Goal: Transaction & Acquisition: Download file/media

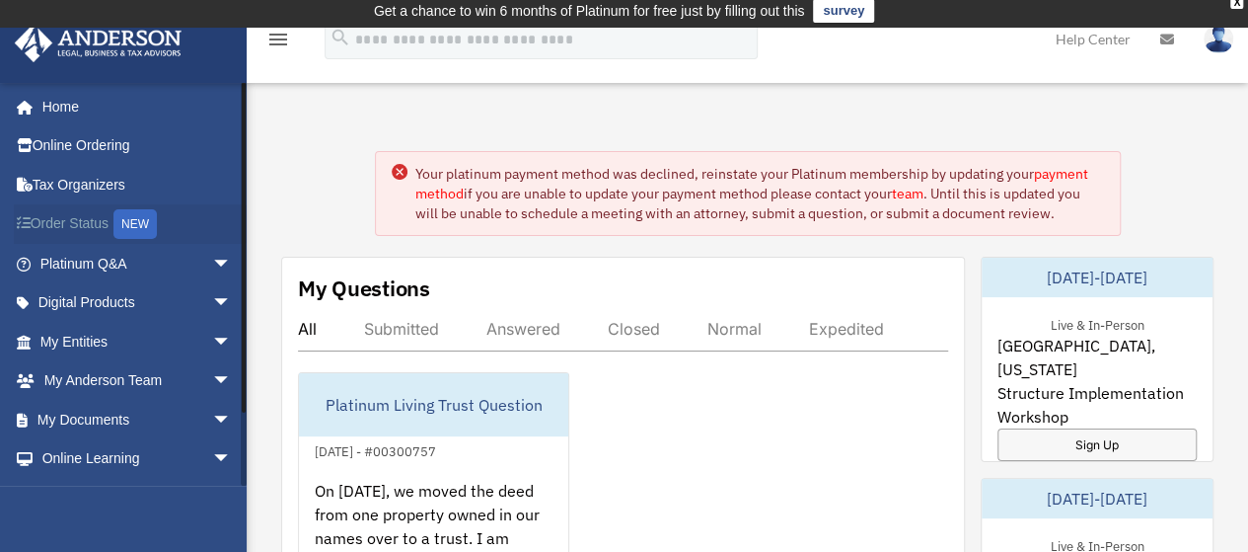
scroll to position [8, 0]
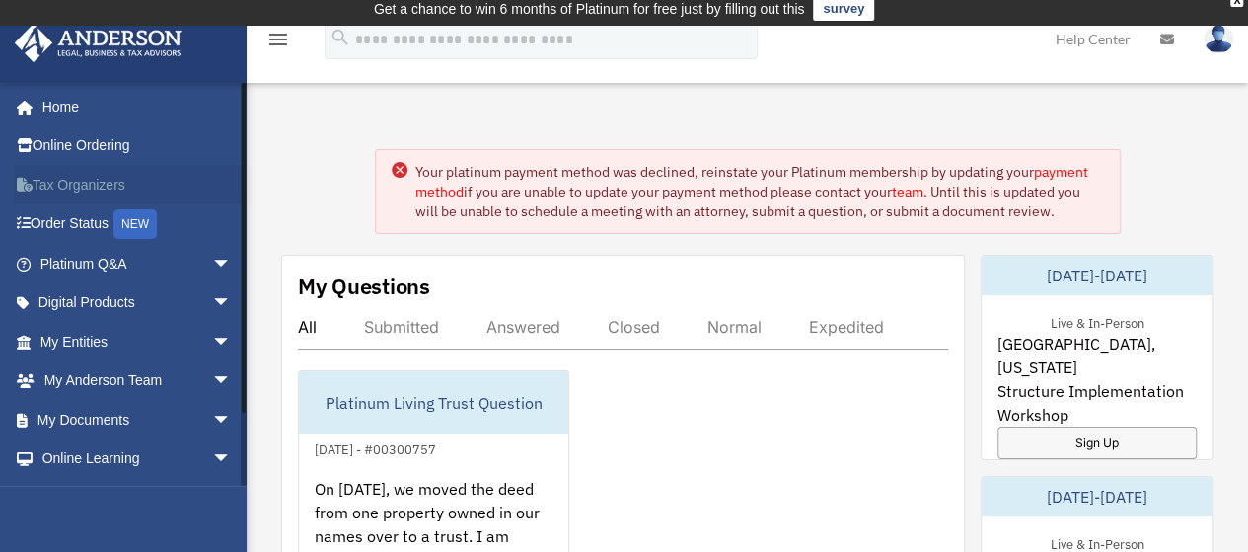
click at [93, 185] on link "Tax Organizers" at bounding box center [138, 184] width 248 height 39
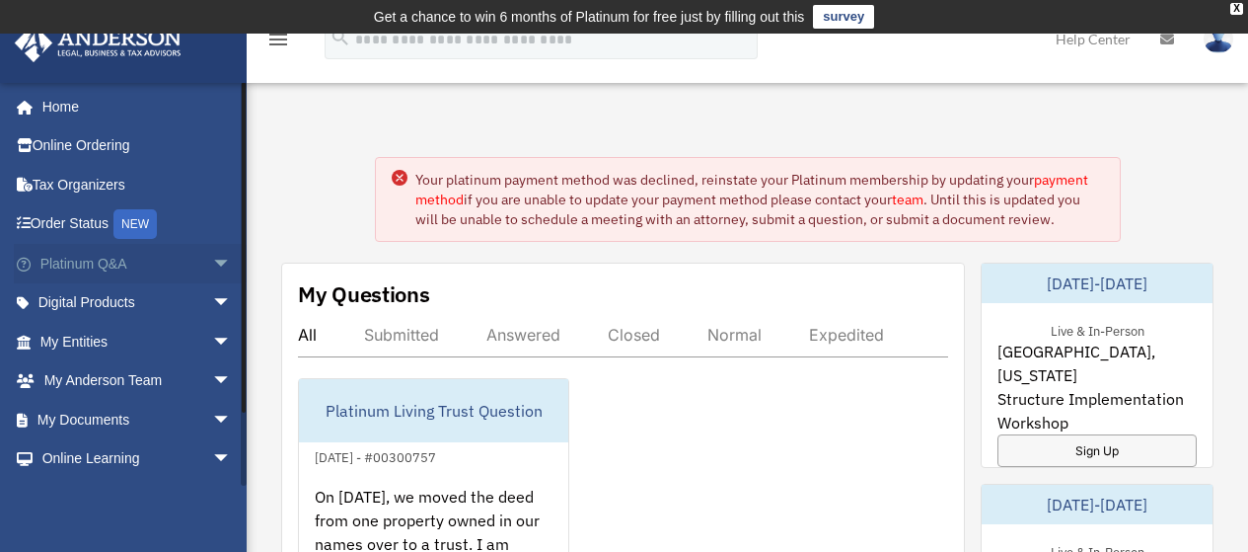
scroll to position [42, 0]
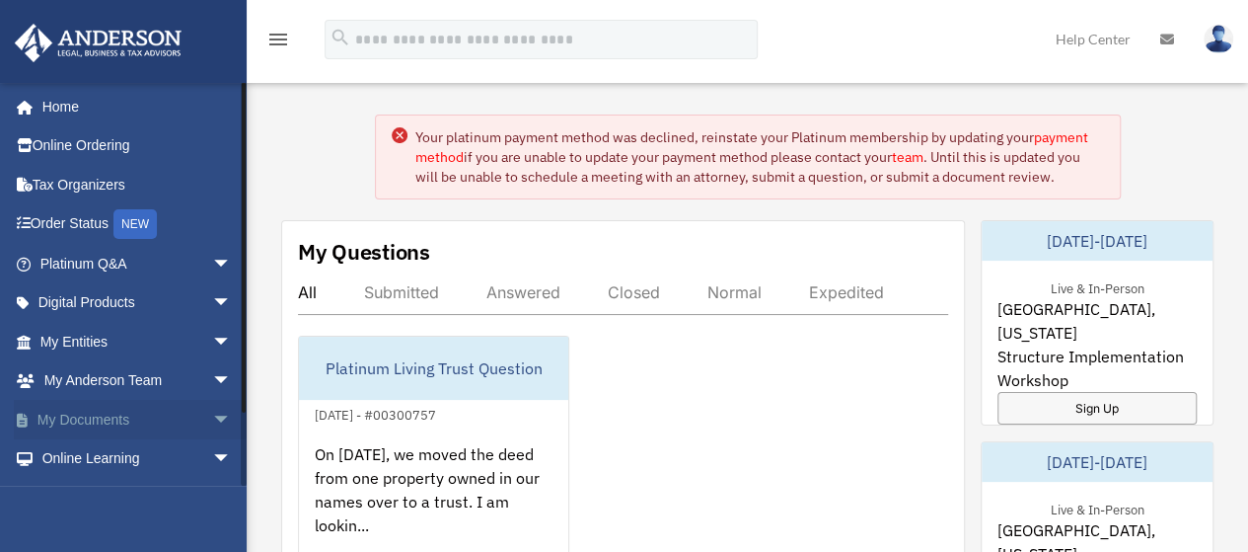
click at [189, 409] on link "My Documents arrow_drop_down" at bounding box center [138, 419] width 248 height 39
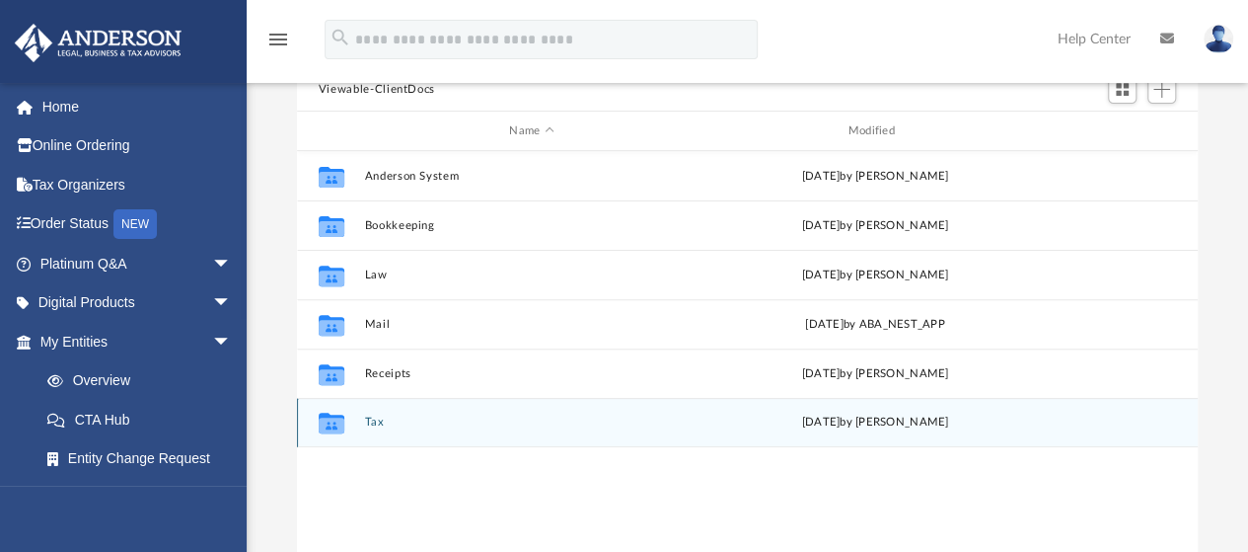
scroll to position [232, 0]
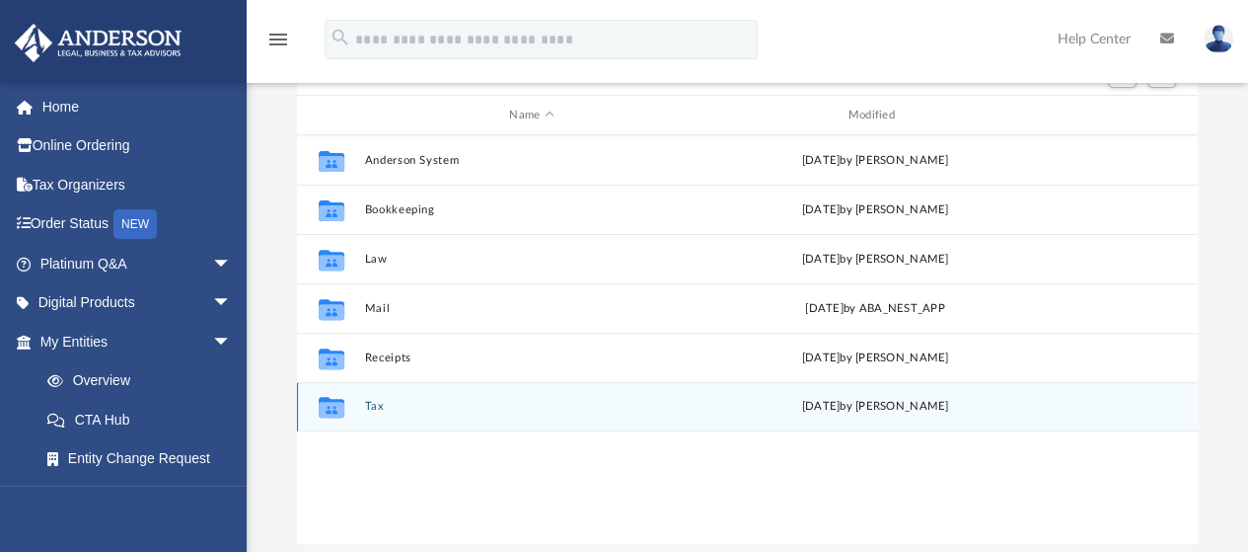
click at [384, 409] on button "Tax" at bounding box center [531, 407] width 334 height 13
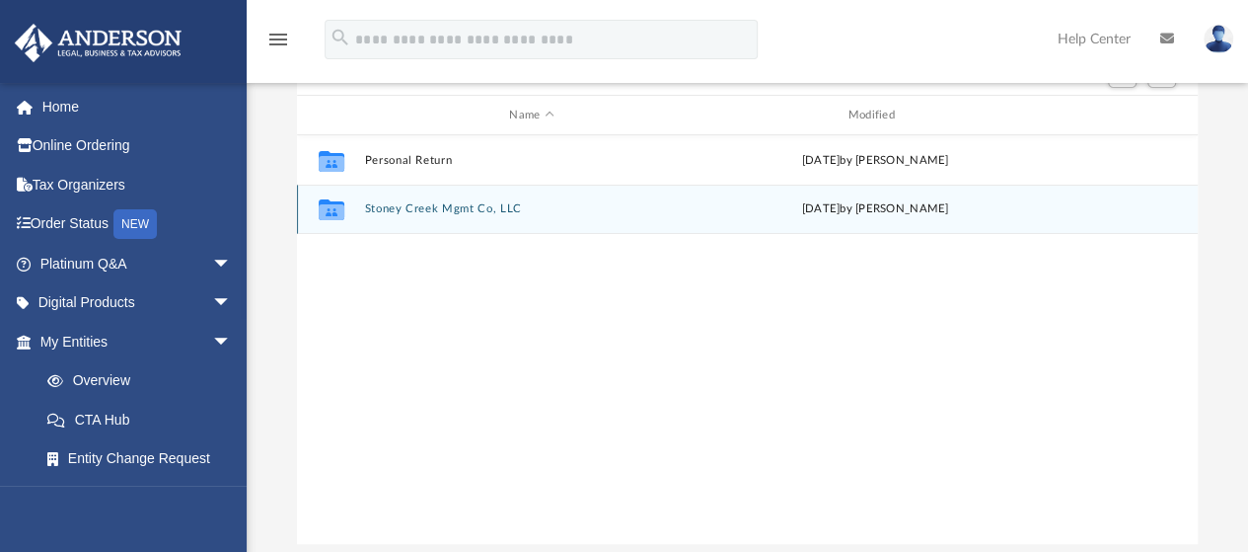
click at [379, 201] on div "Collaborated Folder Stoney Creek Mgmt Co, LLC Wed Jun 18 2025 by Alex Price" at bounding box center [747, 209] width 901 height 49
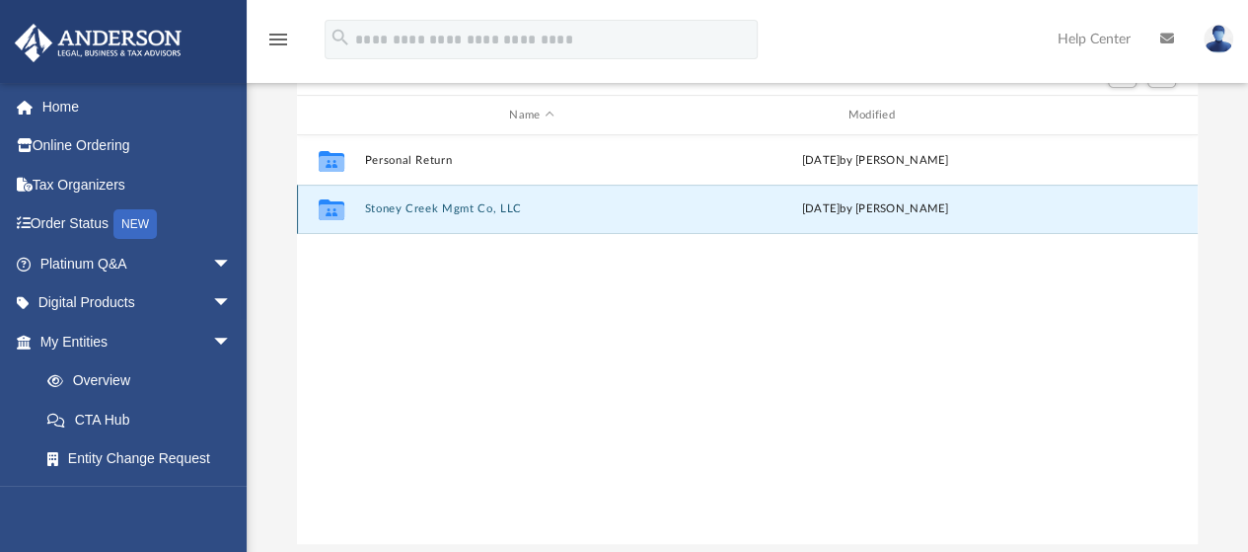
click at [379, 201] on div "Collaborated Folder Stoney Creek Mgmt Co, LLC Wed Jun 18 2025 by Alex Price" at bounding box center [747, 209] width 901 height 49
click at [386, 236] on div "Collaborated Folder Personal Return Thu Aug 17 2023 by Fernanne Andris Collabor…" at bounding box center [747, 339] width 901 height 409
click at [383, 213] on button "Stoney Creek Mgmt Co, LLC" at bounding box center [531, 209] width 334 height 13
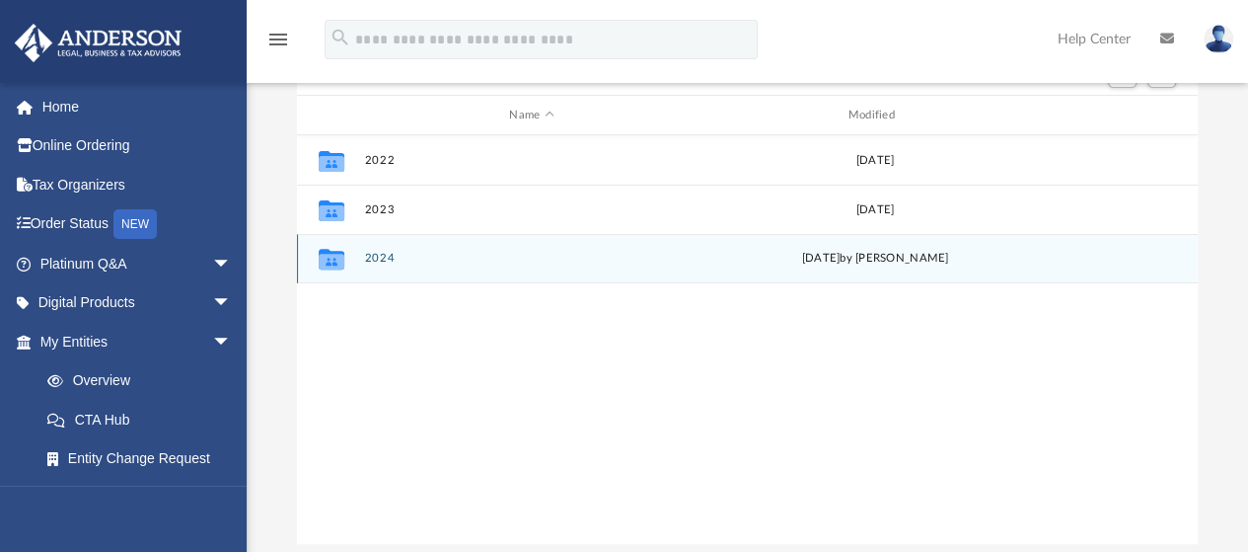
click at [379, 244] on div "Collaborated Folder 2024 Wed Jun 18 2025 by Alex Price" at bounding box center [747, 258] width 901 height 49
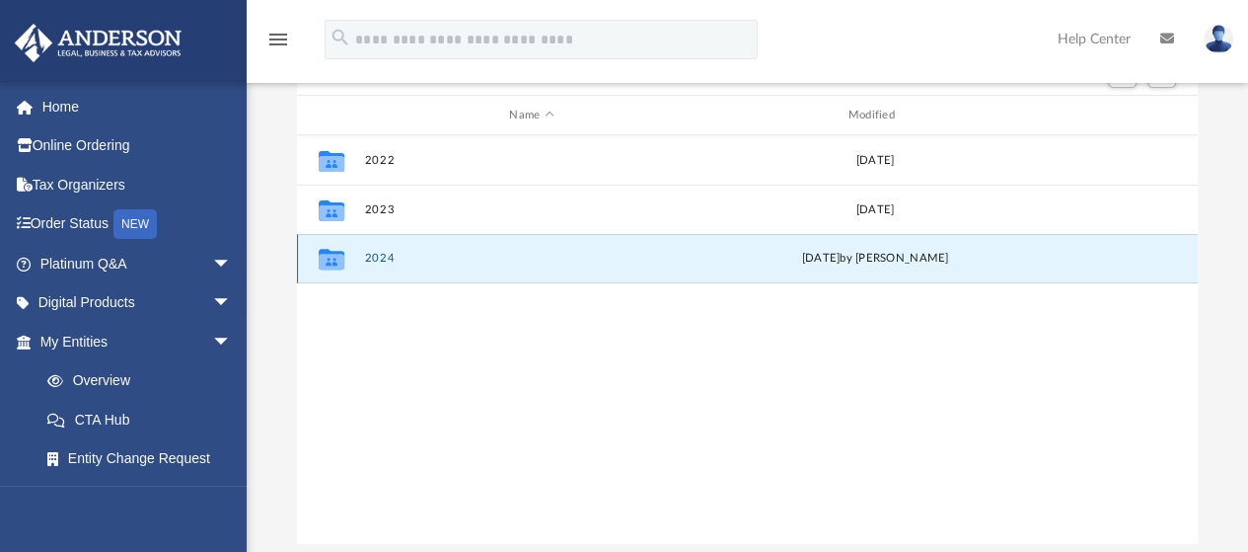
click at [376, 253] on button "2024" at bounding box center [531, 259] width 334 height 13
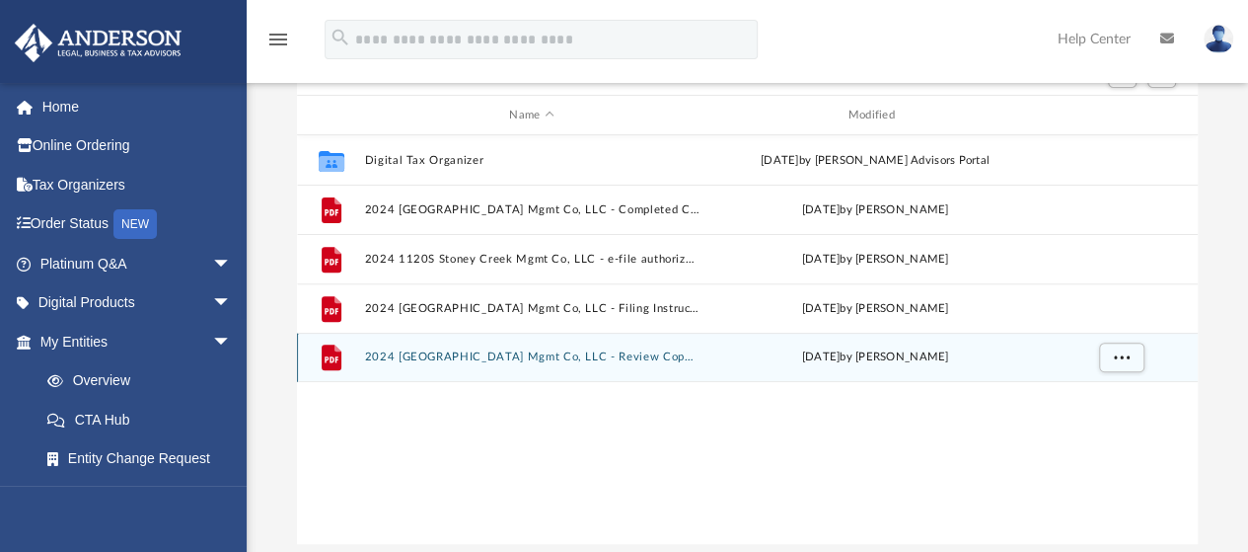
click at [415, 356] on button "2024 1120S Stoney Creek Mgmt Co, LLC - Review Copy.pdf" at bounding box center [531, 357] width 334 height 13
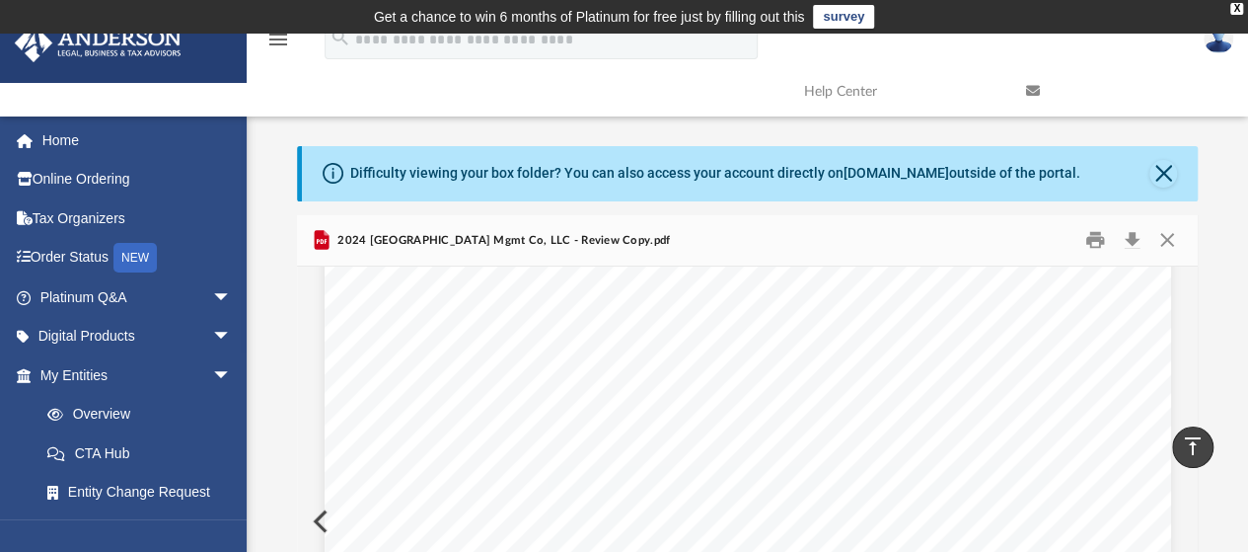
scroll to position [0, 0]
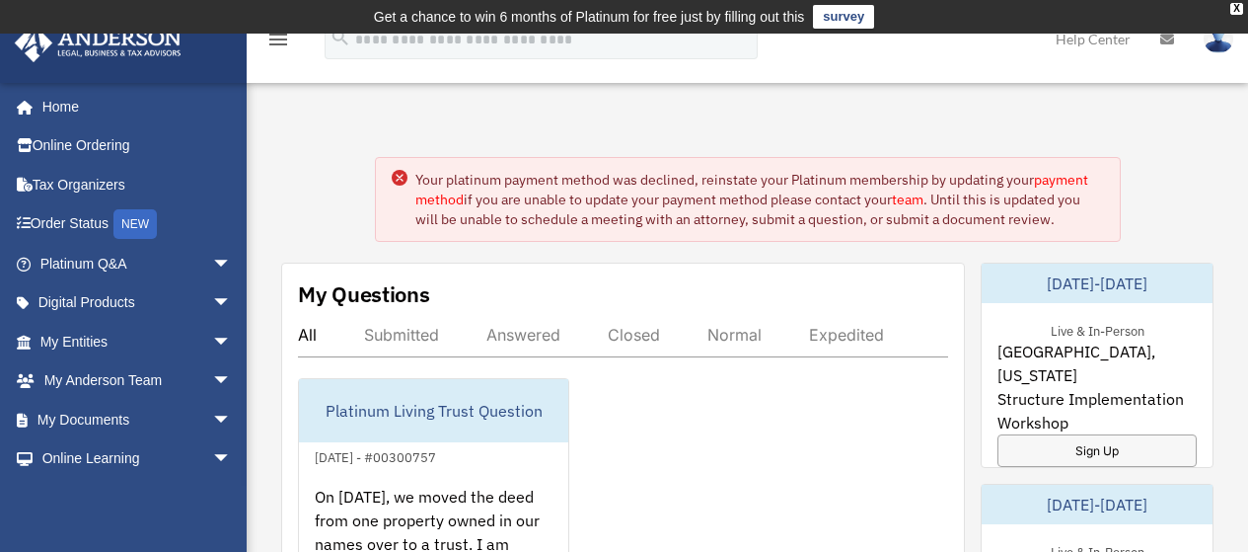
scroll to position [42, 0]
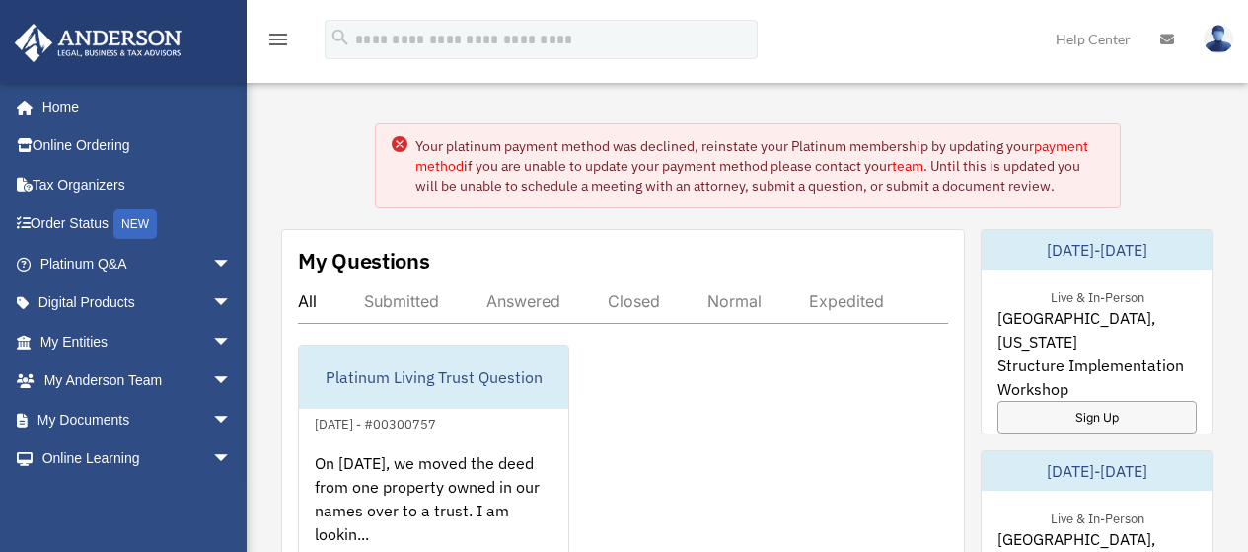
scroll to position [42, 0]
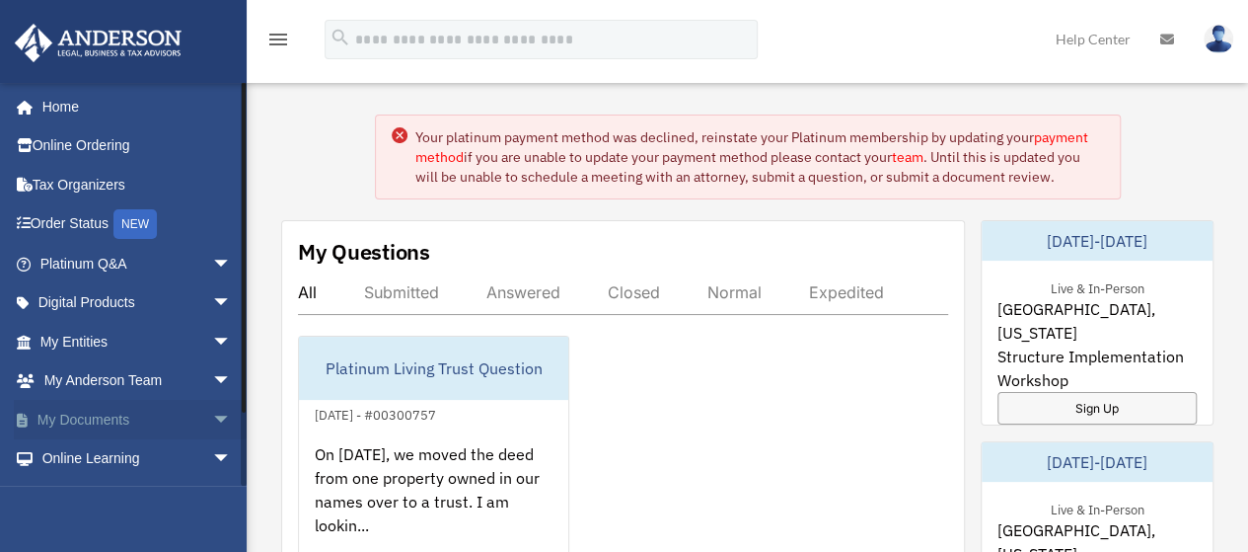
click at [212, 417] on span "arrow_drop_down" at bounding box center [231, 420] width 39 height 40
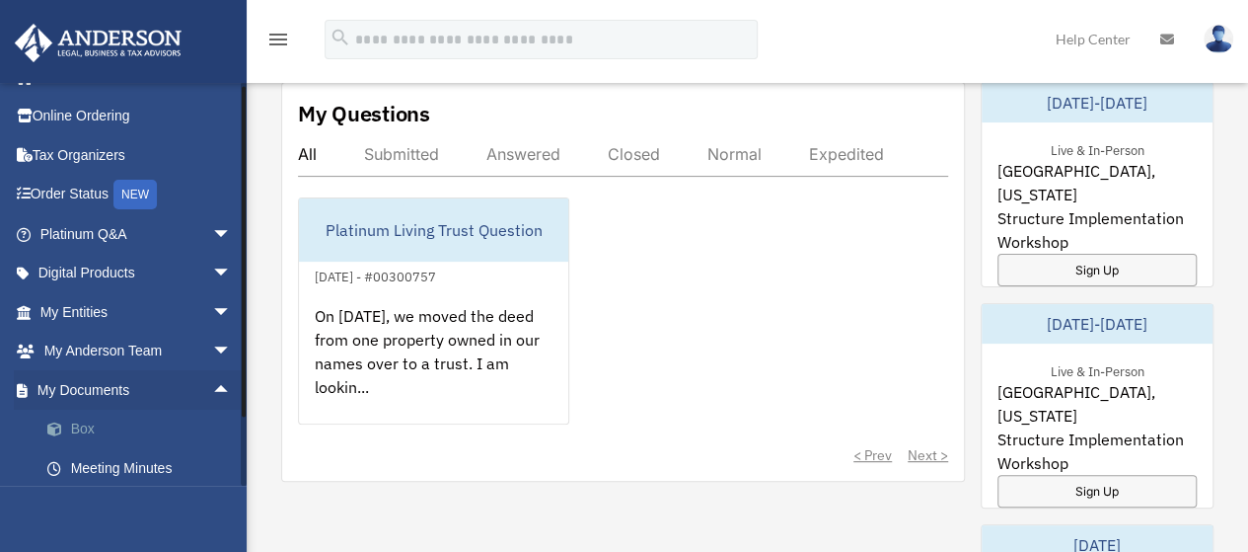
scroll to position [33, 0]
click at [99, 423] on link "Box" at bounding box center [145, 426] width 234 height 39
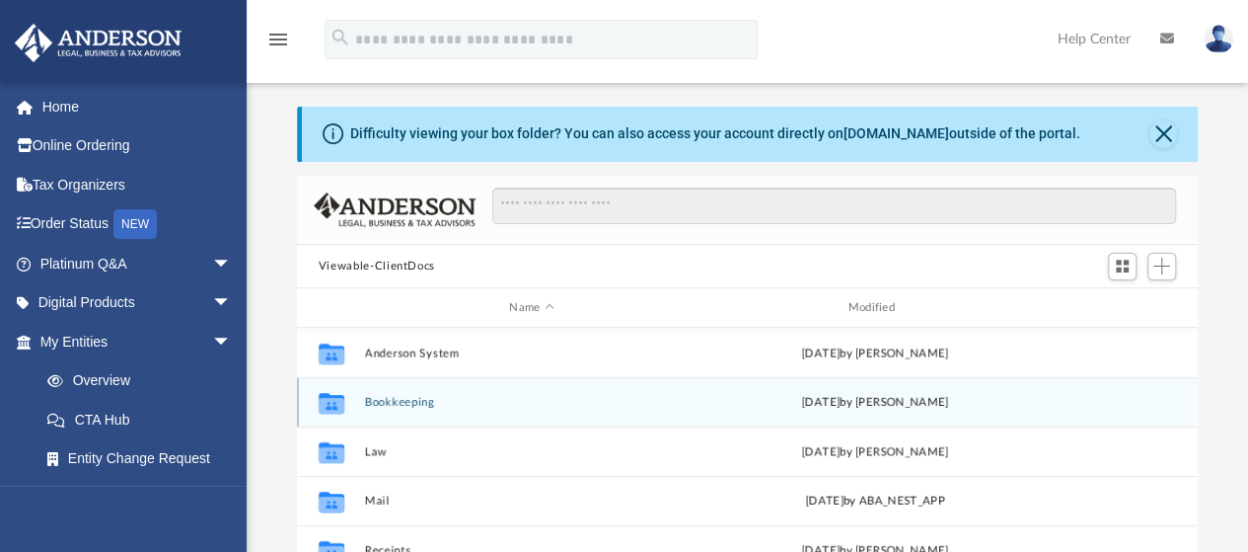
scroll to position [78, 0]
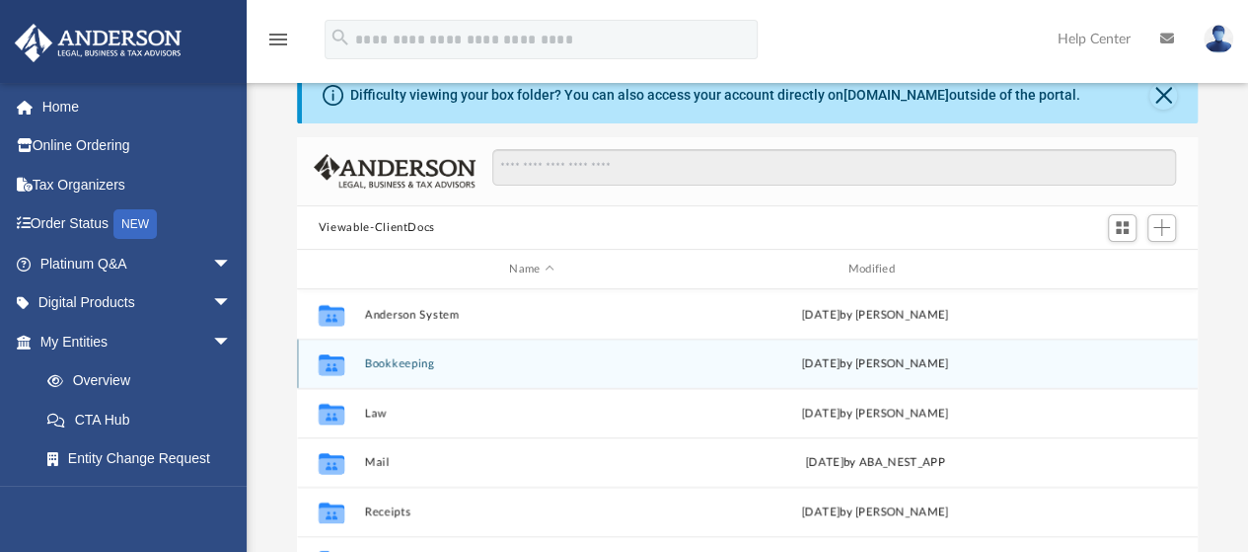
click at [393, 363] on button "Bookkeeping" at bounding box center [531, 363] width 334 height 13
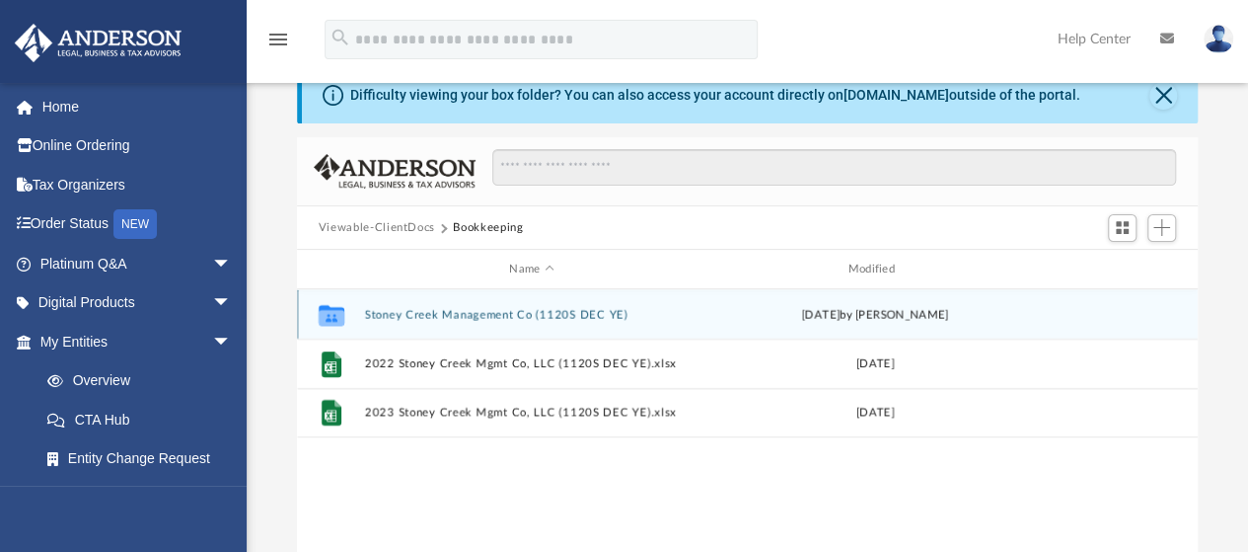
click at [393, 312] on button "Stoney Creek Management Co (1120S DEC YE)" at bounding box center [531, 314] width 334 height 13
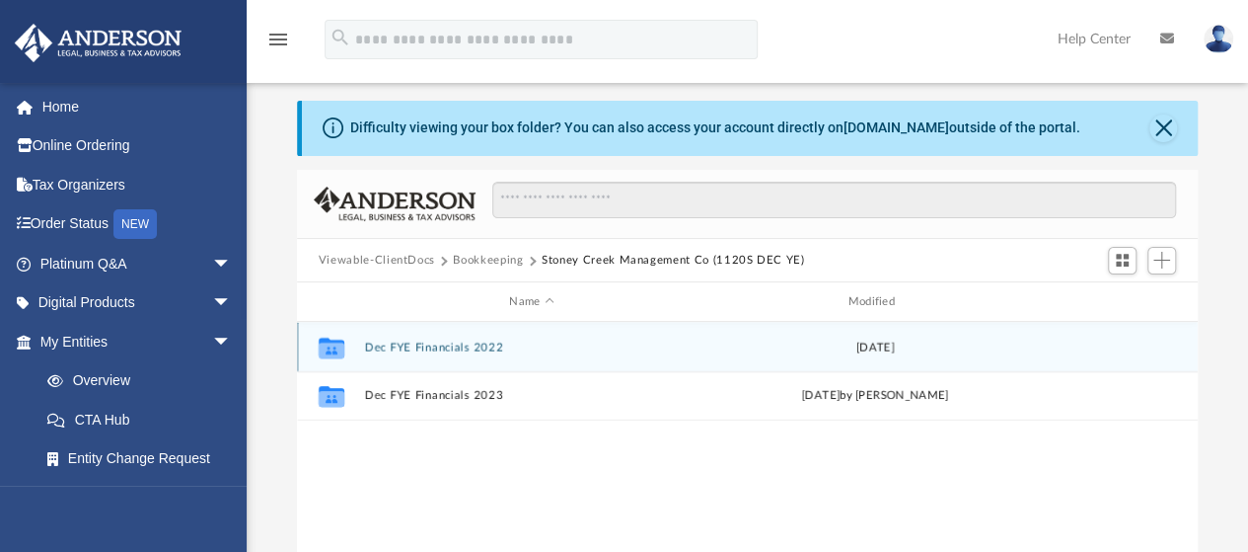
scroll to position [0, 0]
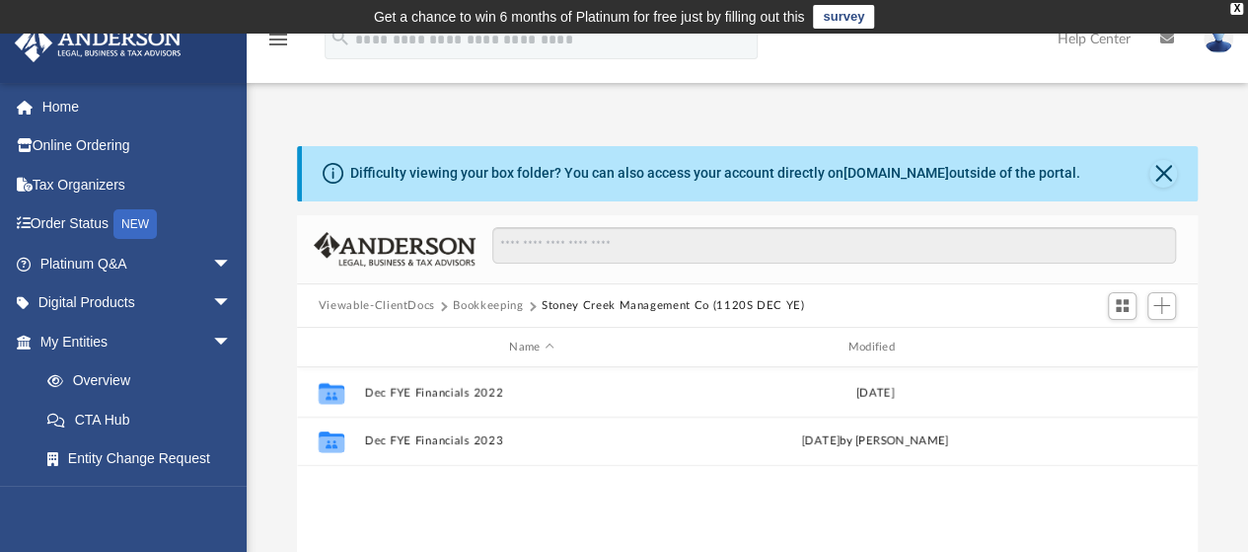
click at [402, 301] on button "Viewable-ClientDocs" at bounding box center [377, 306] width 116 height 18
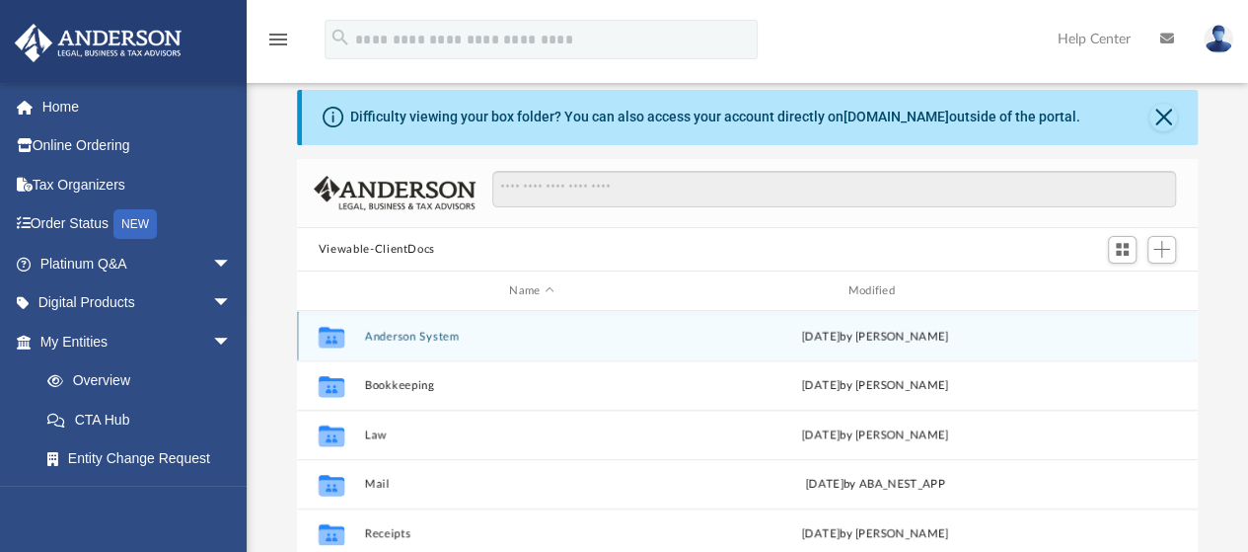
scroll to position [57, 0]
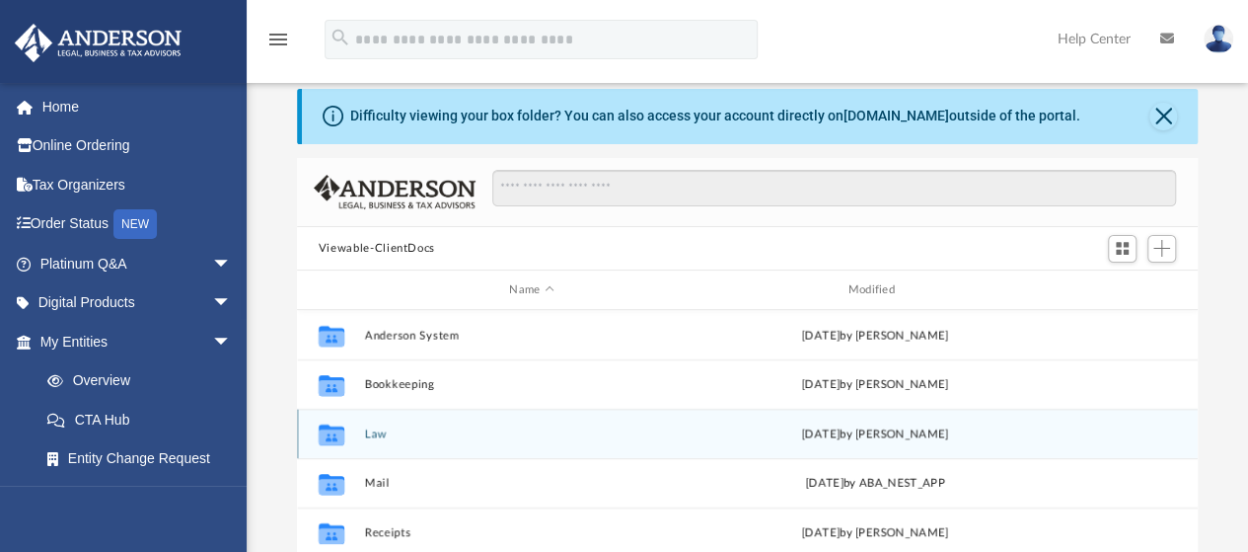
click at [387, 429] on button "Law" at bounding box center [531, 433] width 334 height 13
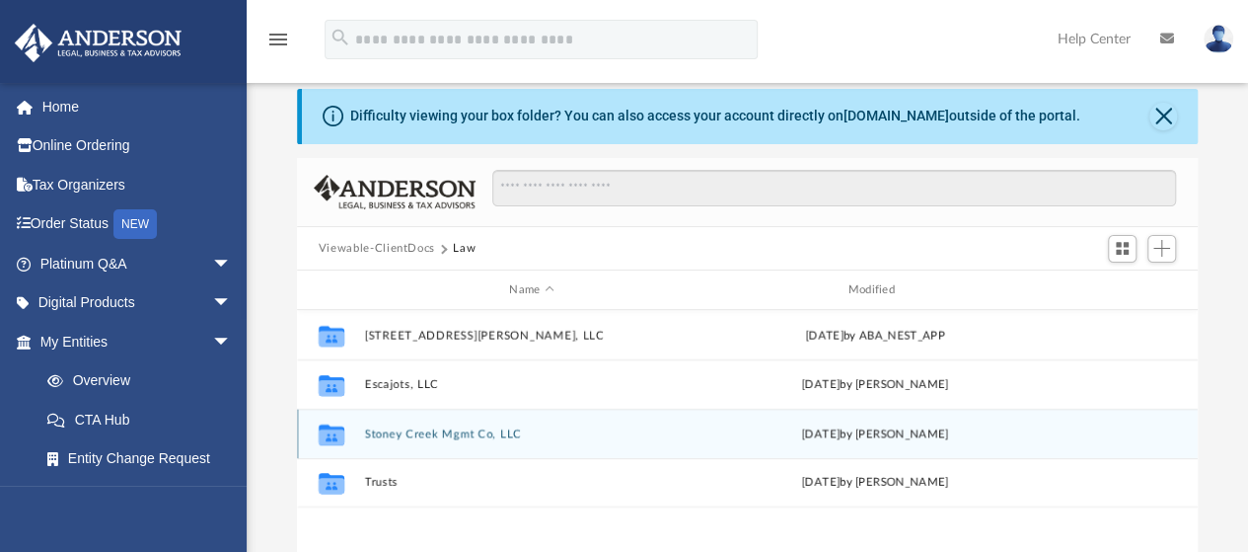
click at [381, 429] on button "Stoney Creek Mgmt Co, LLC" at bounding box center [531, 433] width 334 height 13
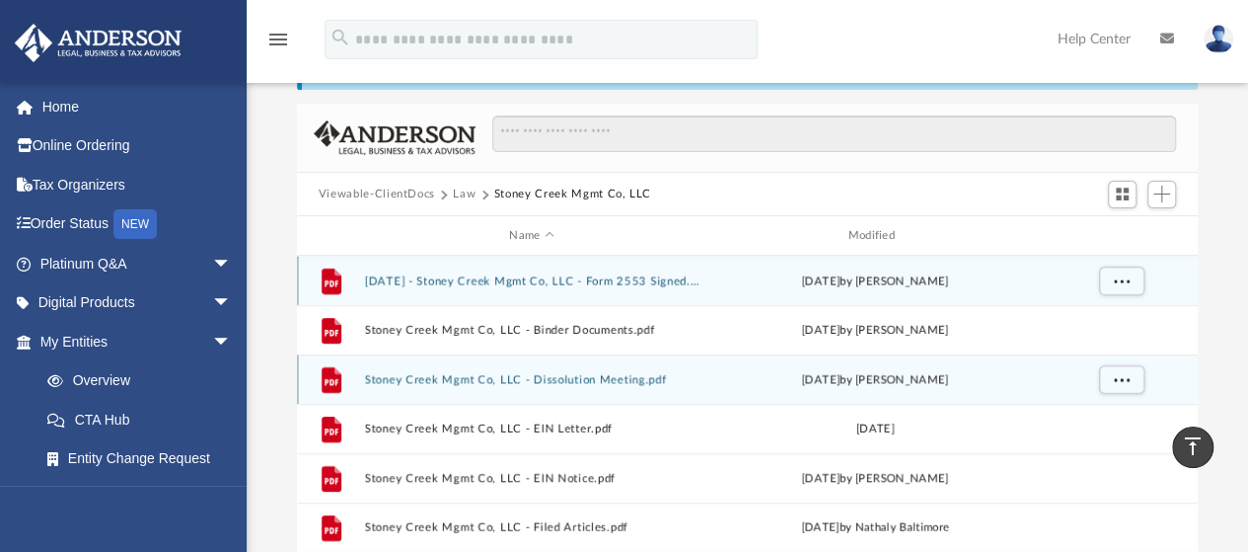
scroll to position [10, 0]
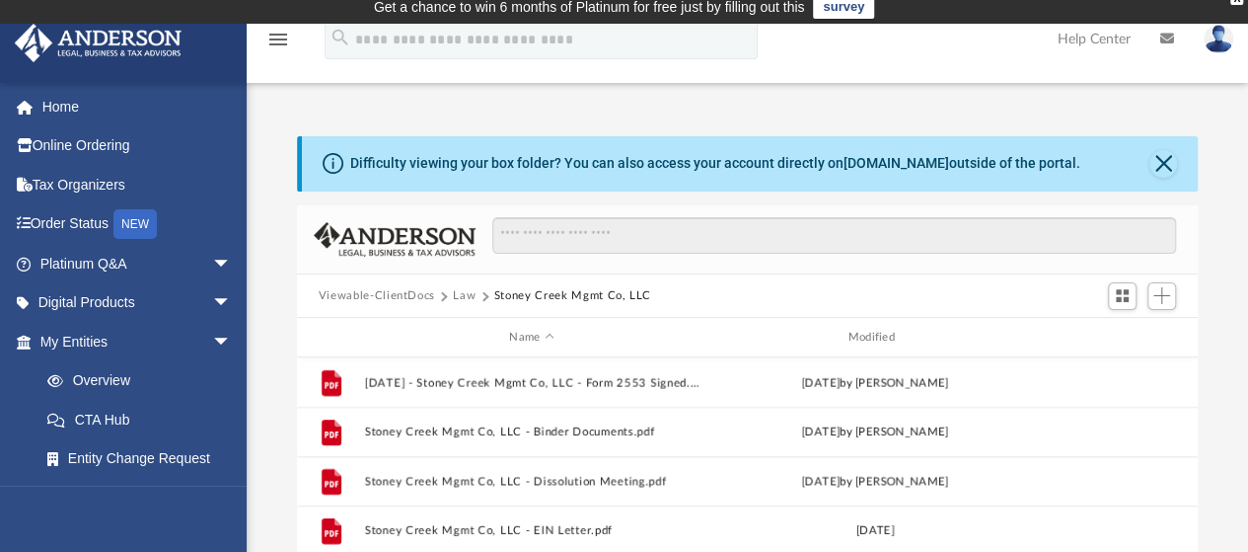
click at [389, 299] on button "Viewable-ClientDocs" at bounding box center [377, 296] width 116 height 18
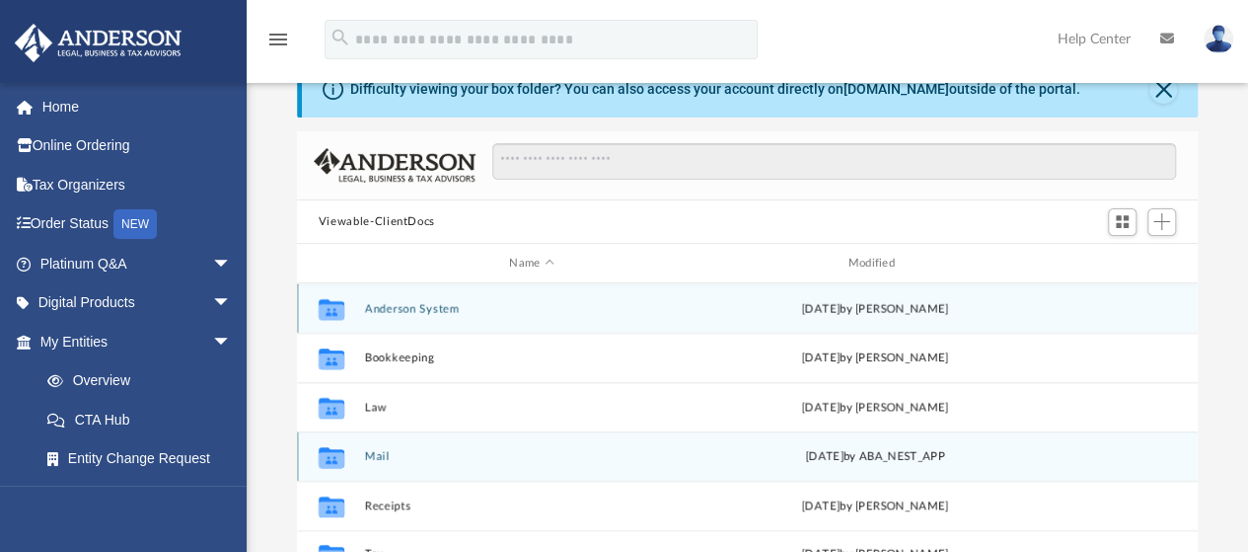
scroll to position [93, 0]
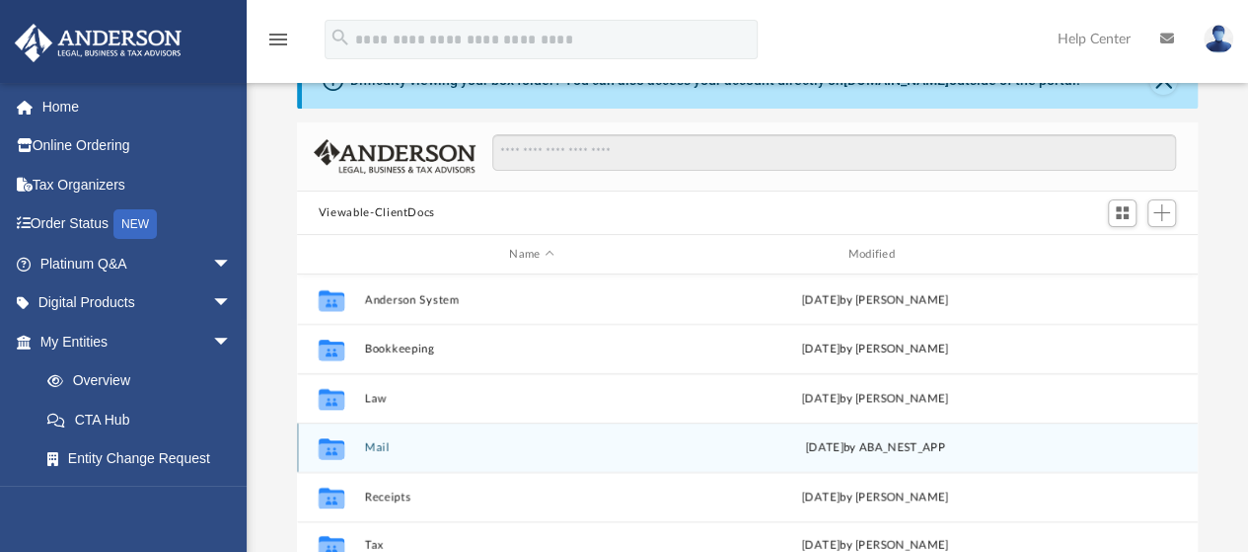
click at [378, 463] on div "Collaborated Folder Mail [DATE] by ABA_NEST_APP" at bounding box center [747, 446] width 901 height 49
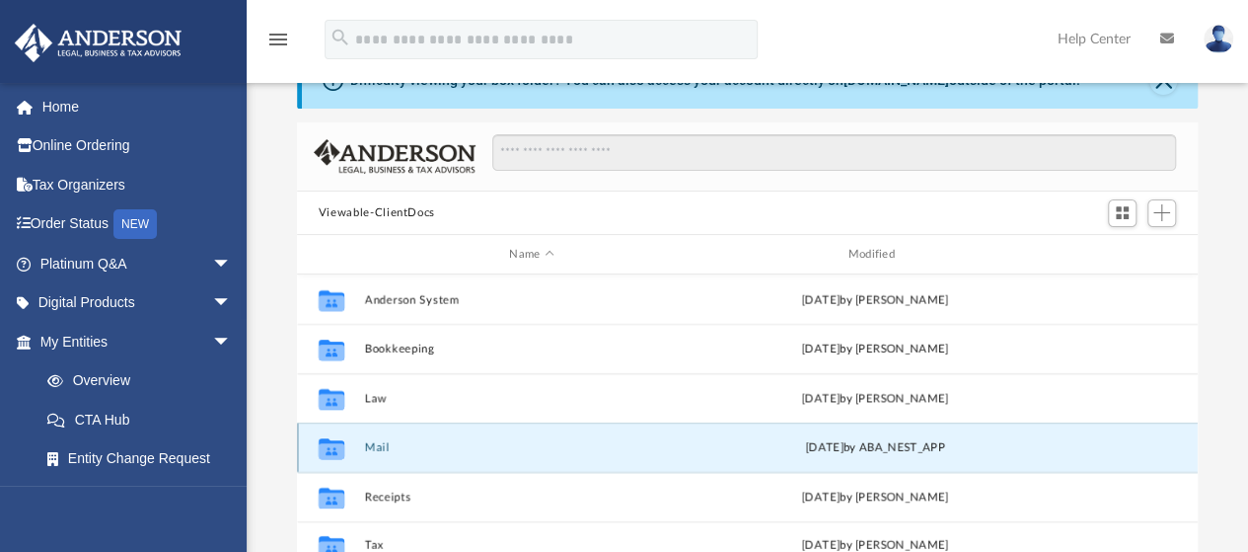
click at [375, 452] on button "Mail" at bounding box center [531, 447] width 334 height 13
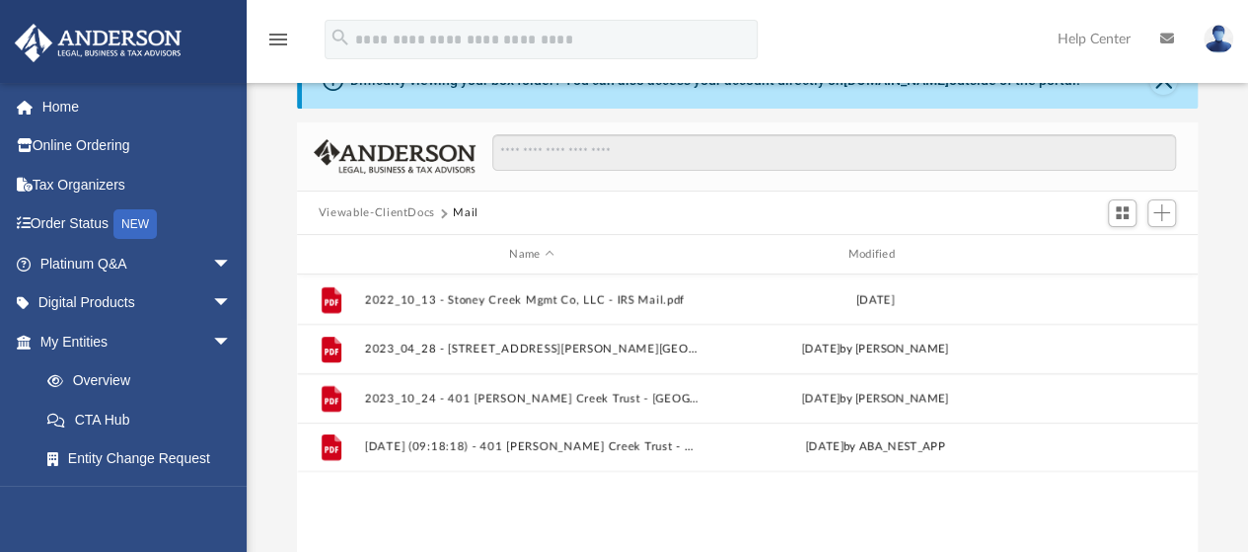
click at [381, 214] on button "Viewable-ClientDocs" at bounding box center [377, 213] width 116 height 18
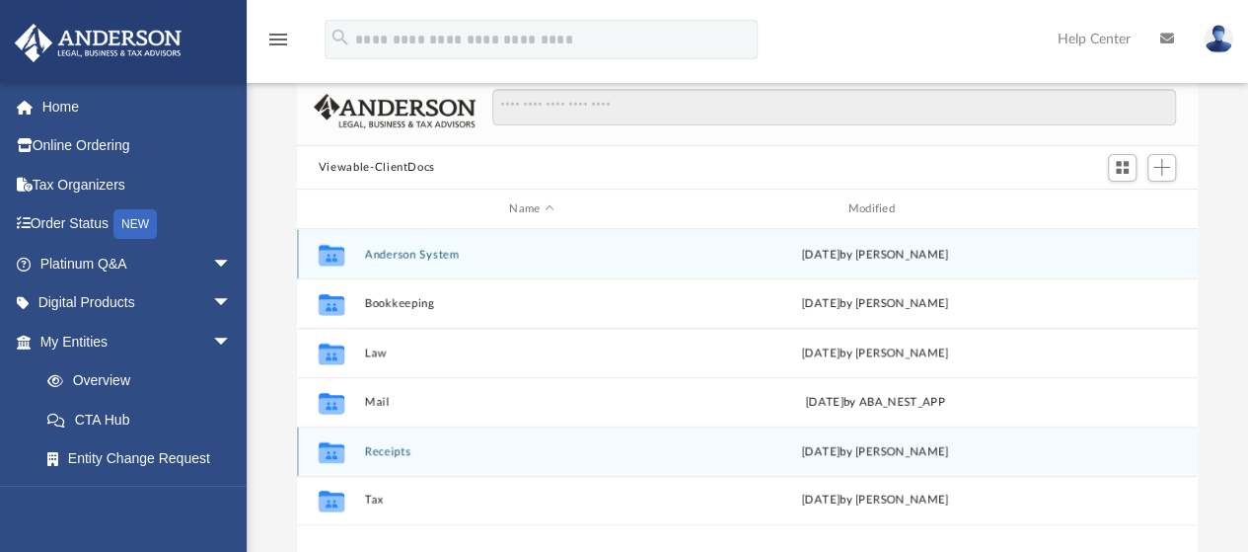
scroll to position [154, 0]
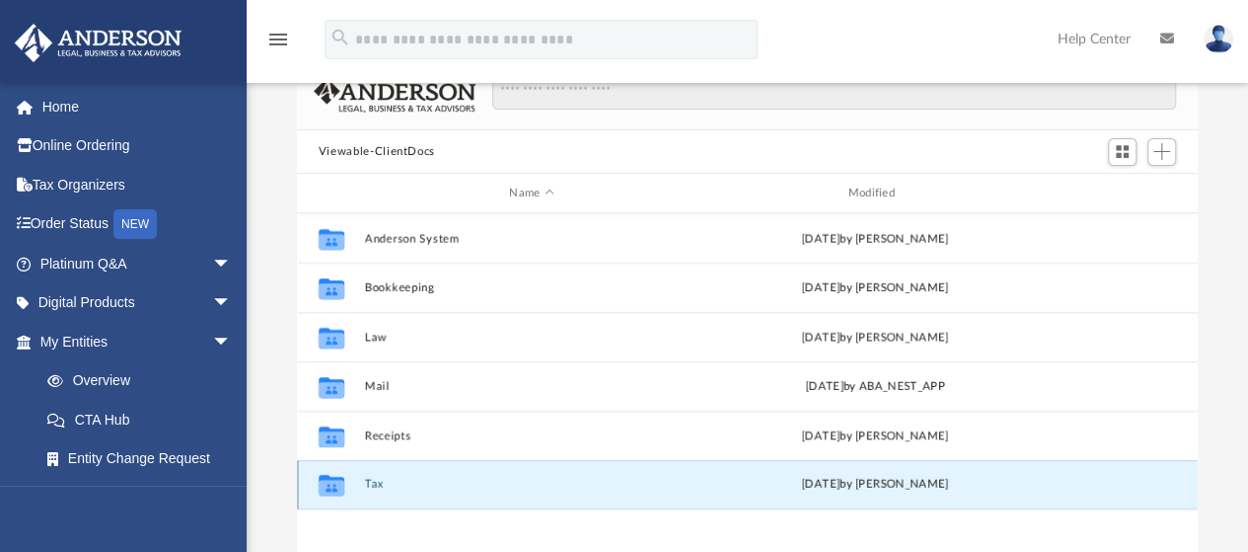
click at [379, 482] on button "Tax" at bounding box center [531, 485] width 334 height 13
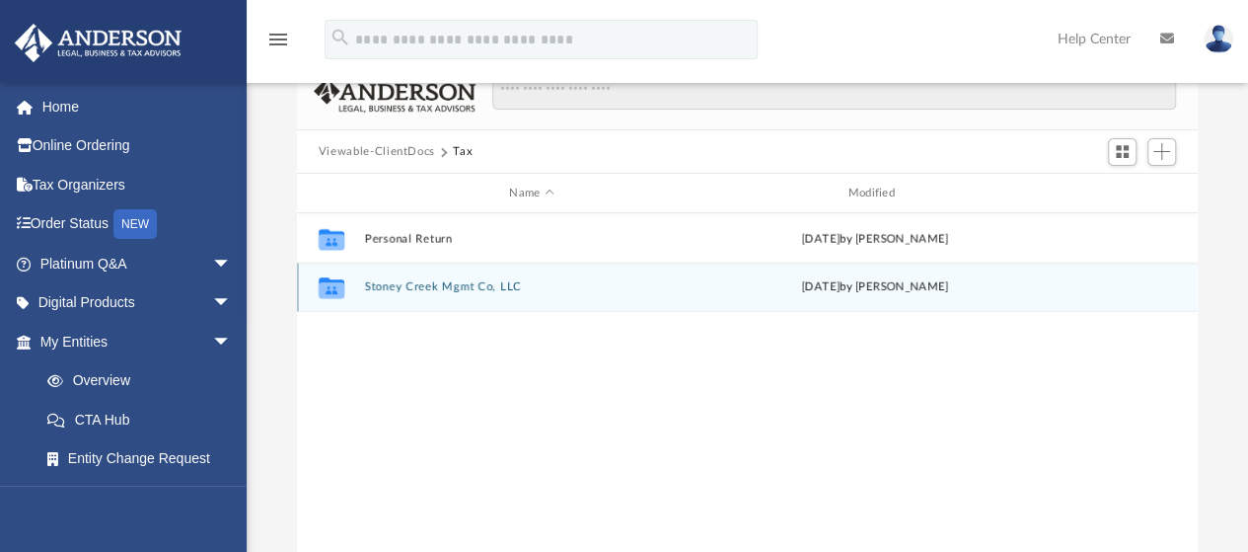
click at [415, 285] on button "Stoney Creek Mgmt Co, LLC" at bounding box center [531, 287] width 334 height 13
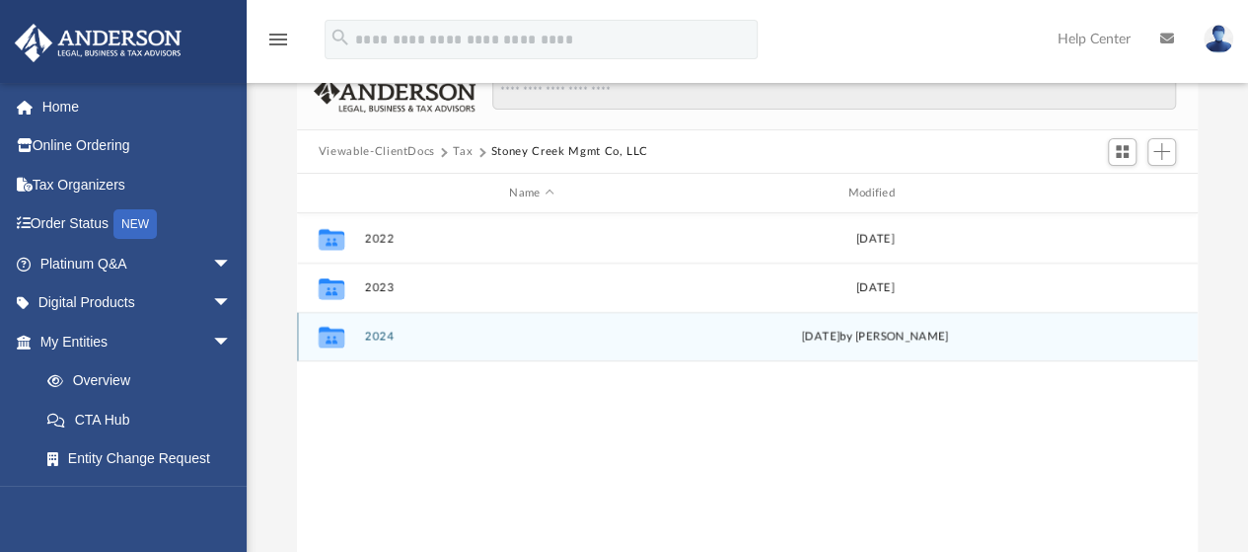
click at [381, 334] on button "2024" at bounding box center [531, 337] width 334 height 13
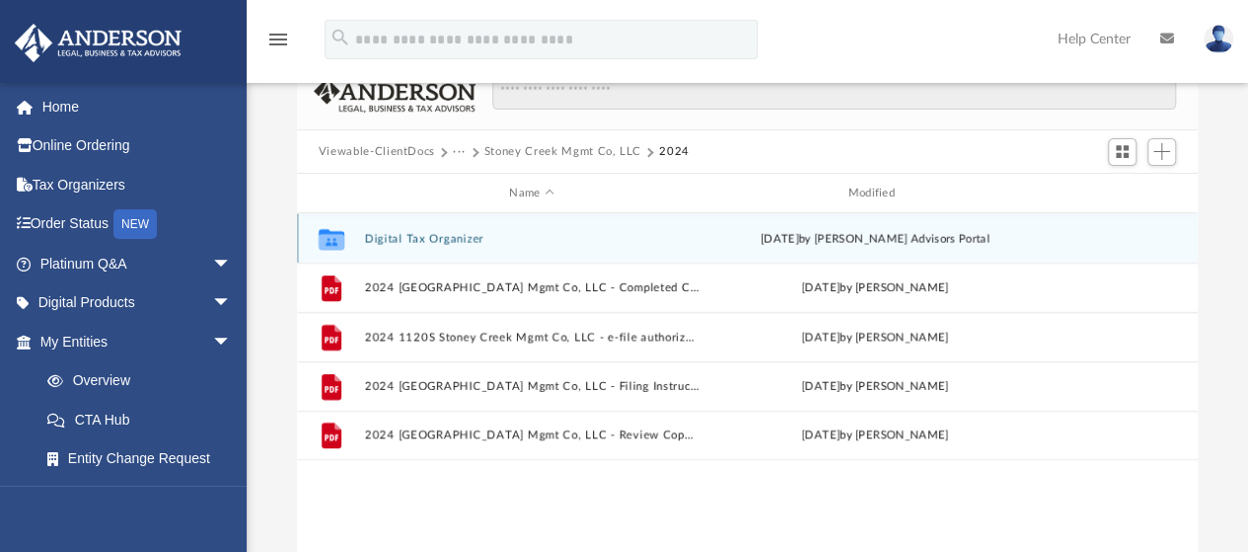
click at [393, 235] on button "Digital Tax Organizer" at bounding box center [531, 238] width 334 height 13
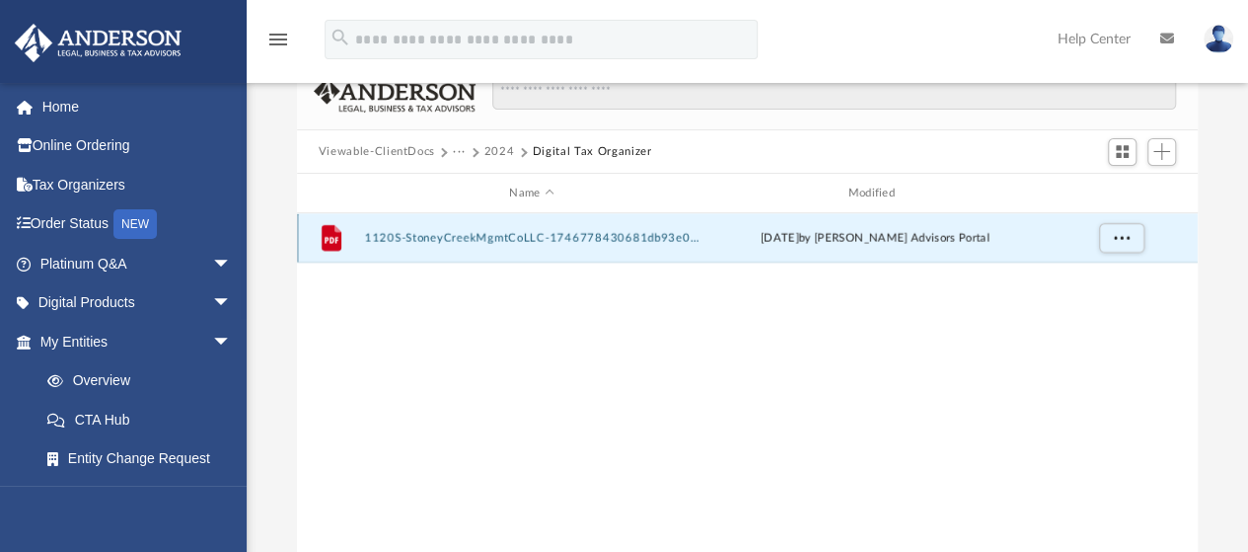
click at [392, 235] on button "1120S-StoneyCreekMgmtCoLLC-1746778430681db93e0f6a1.pdf" at bounding box center [531, 238] width 334 height 13
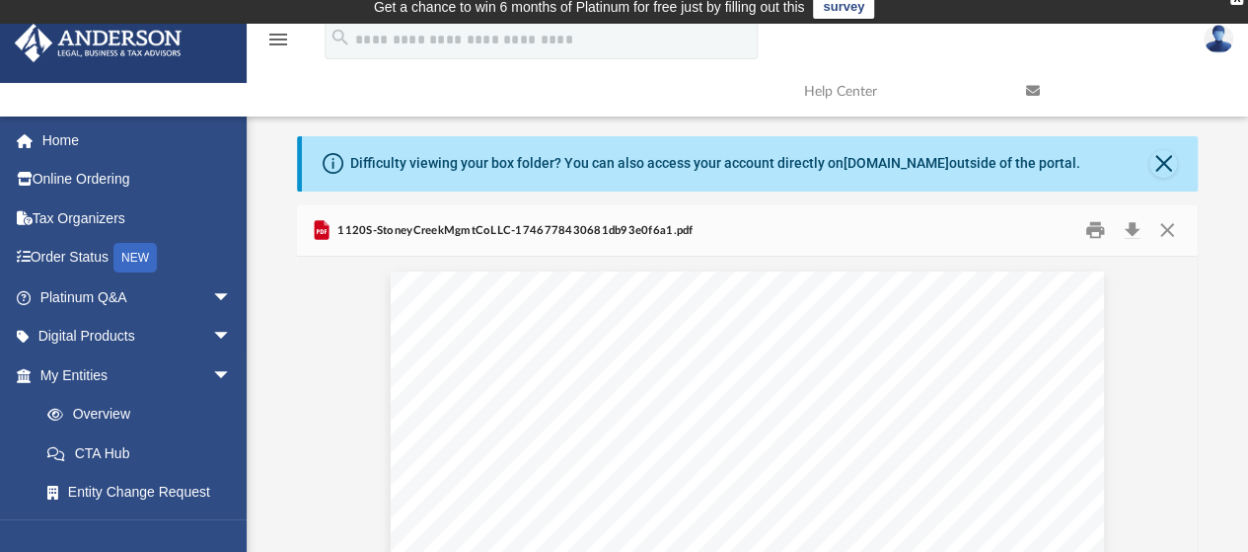
scroll to position [0, 0]
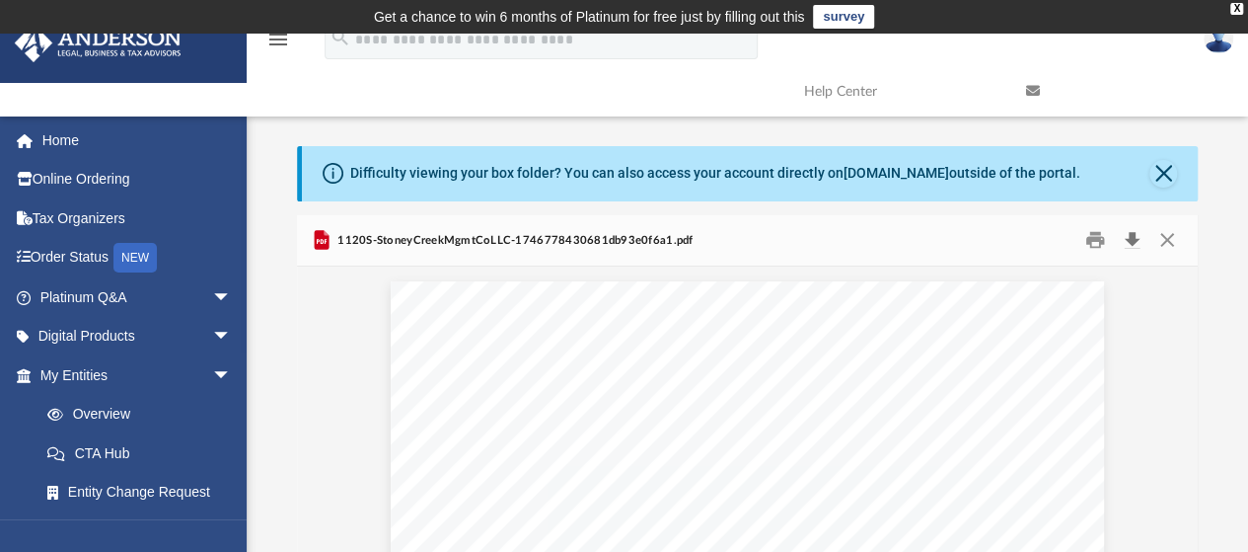
click at [1131, 241] on button "Download" at bounding box center [1132, 240] width 36 height 31
